Goal: Find specific page/section: Find specific page/section

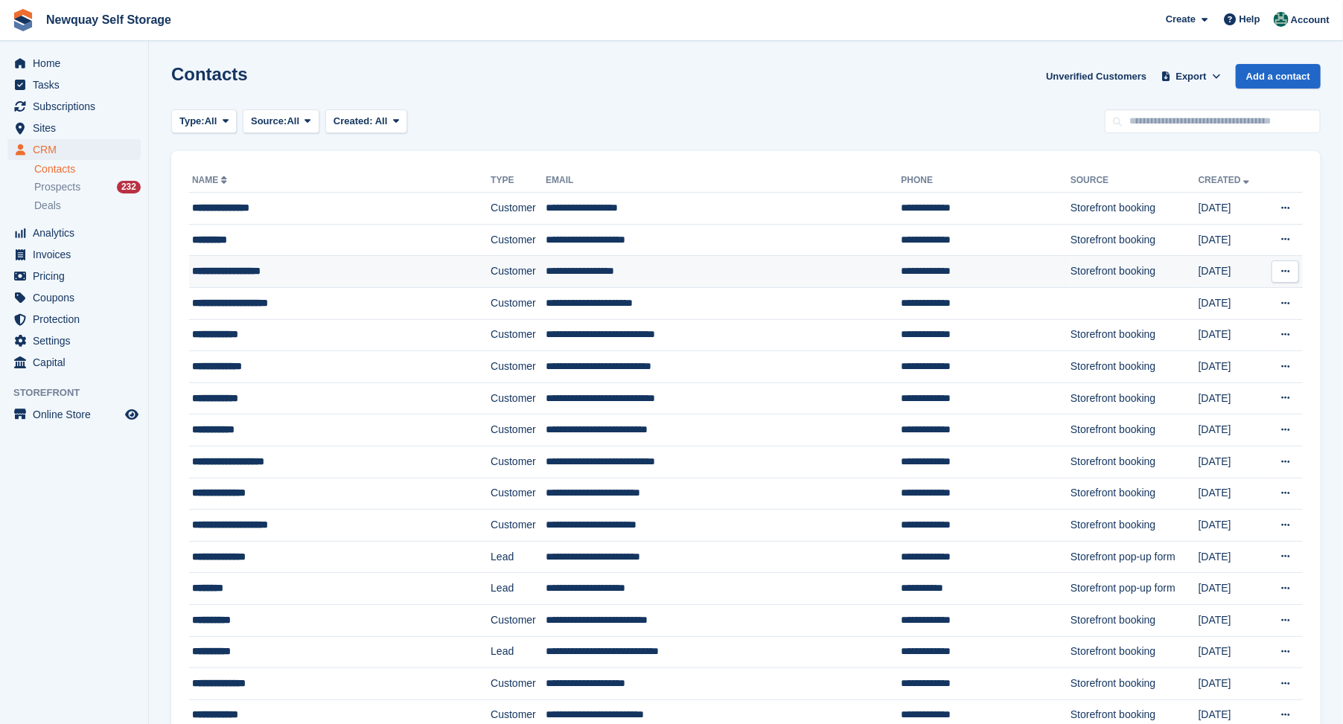
click at [236, 271] on div "**********" at bounding box center [314, 272] width 245 height 16
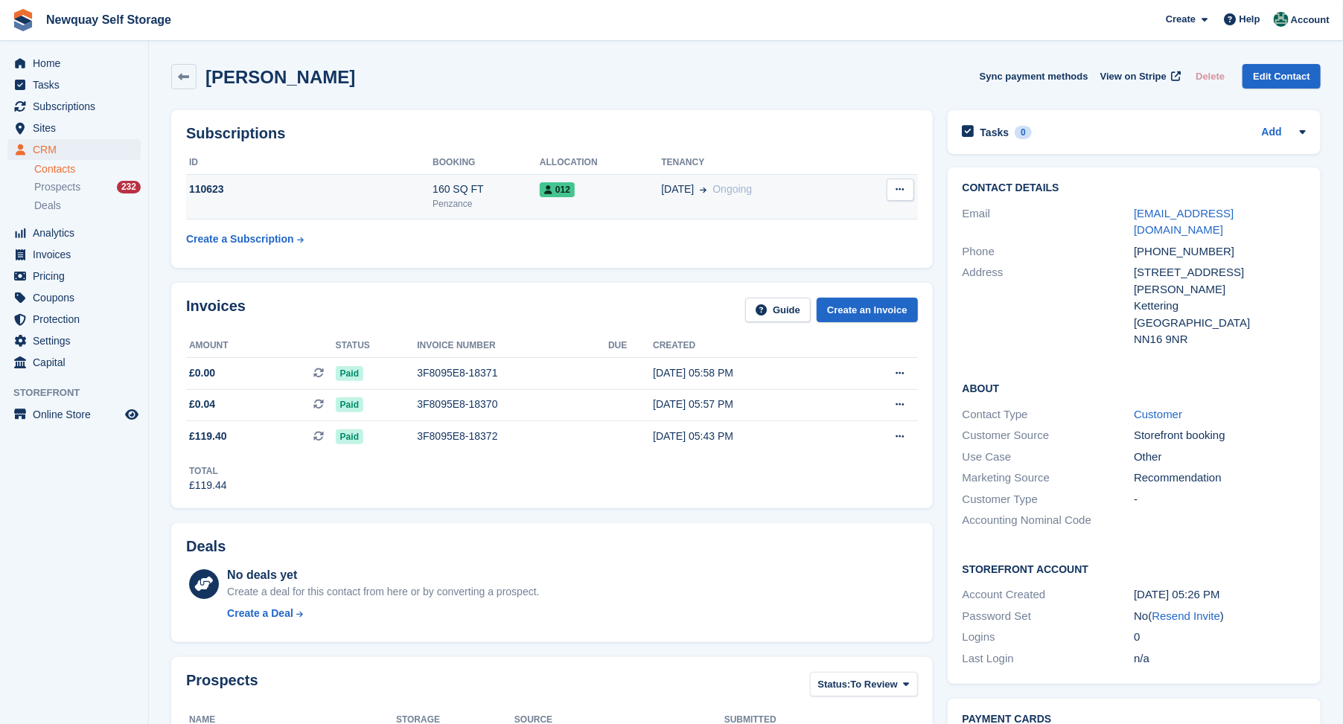
click at [207, 188] on div "110623" at bounding box center [309, 190] width 246 height 16
